Goal: Task Accomplishment & Management: Manage account settings

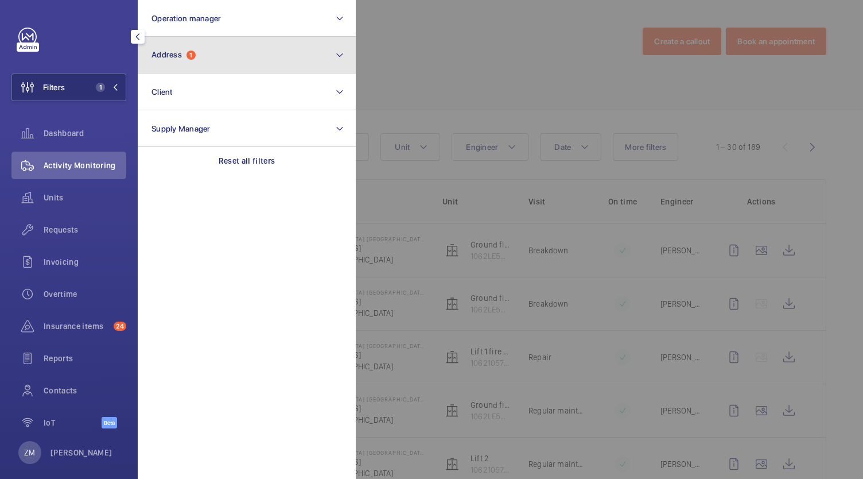
click at [179, 48] on button "Address 1" at bounding box center [247, 55] width 218 height 37
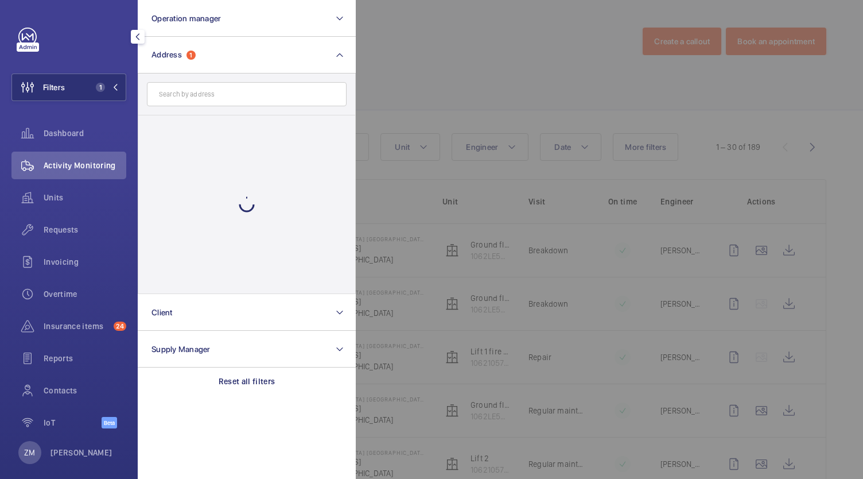
scroll to position [344, 0]
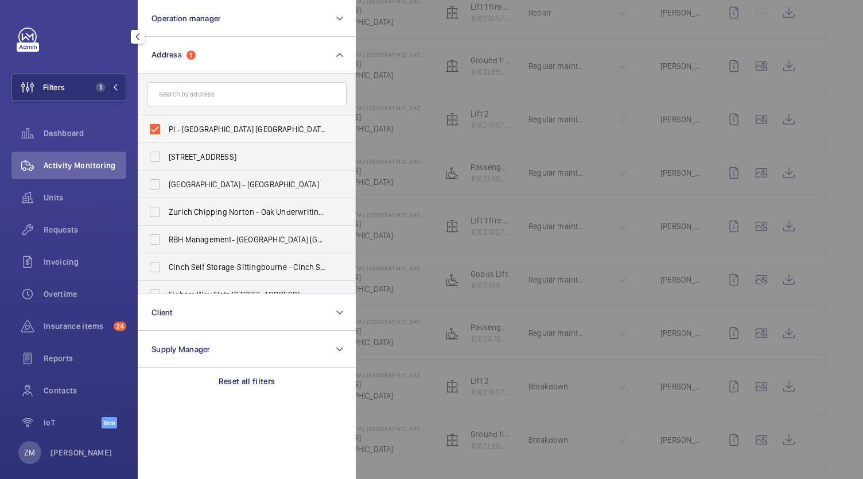
click at [156, 130] on label "PI - [GEOGRAPHIC_DATA] [GEOGRAPHIC_DATA] - [STREET_ADDRESS]" at bounding box center [238, 129] width 200 height 28
click at [156, 130] on input "PI - [GEOGRAPHIC_DATA] [GEOGRAPHIC_DATA] - [STREET_ADDRESS]" at bounding box center [154, 129] width 23 height 23
checkbox input "false"
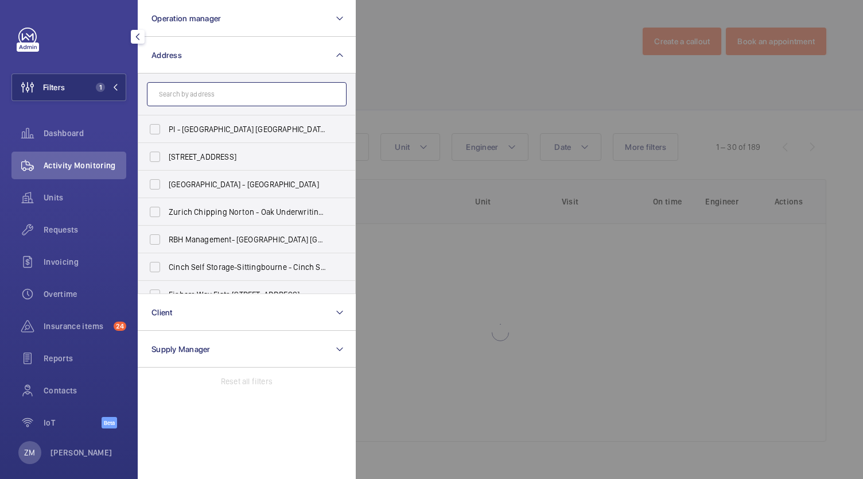
click at [199, 88] on input "text" at bounding box center [247, 94] width 200 height 24
paste input "PI London Victoria"
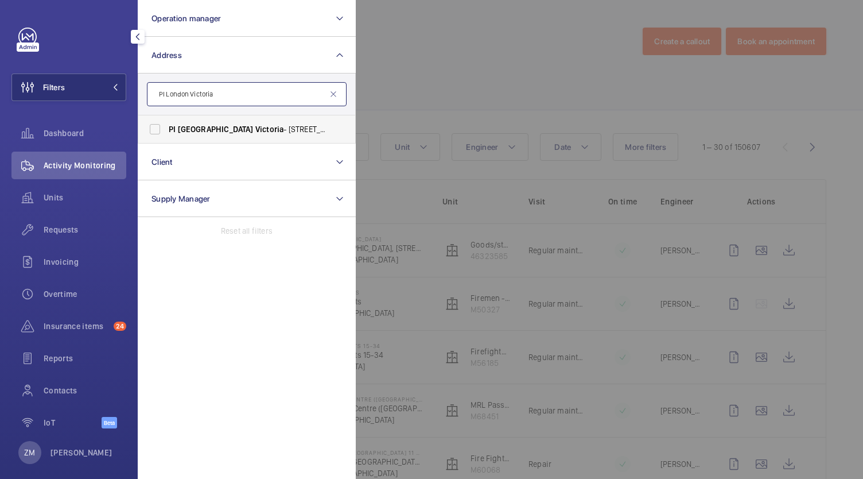
type input "PI London Victoria"
click at [162, 134] on label "PI [GEOGRAPHIC_DATA] Victoria - [STREET_ADDRESS][PERSON_NAME]" at bounding box center [238, 129] width 200 height 28
click at [162, 134] on input "PI [GEOGRAPHIC_DATA] Victoria - [STREET_ADDRESS][PERSON_NAME]" at bounding box center [154, 129] width 23 height 23
checkbox input "true"
click at [537, 110] on div at bounding box center [787, 239] width 863 height 479
